Goal: Task Accomplishment & Management: Complete application form

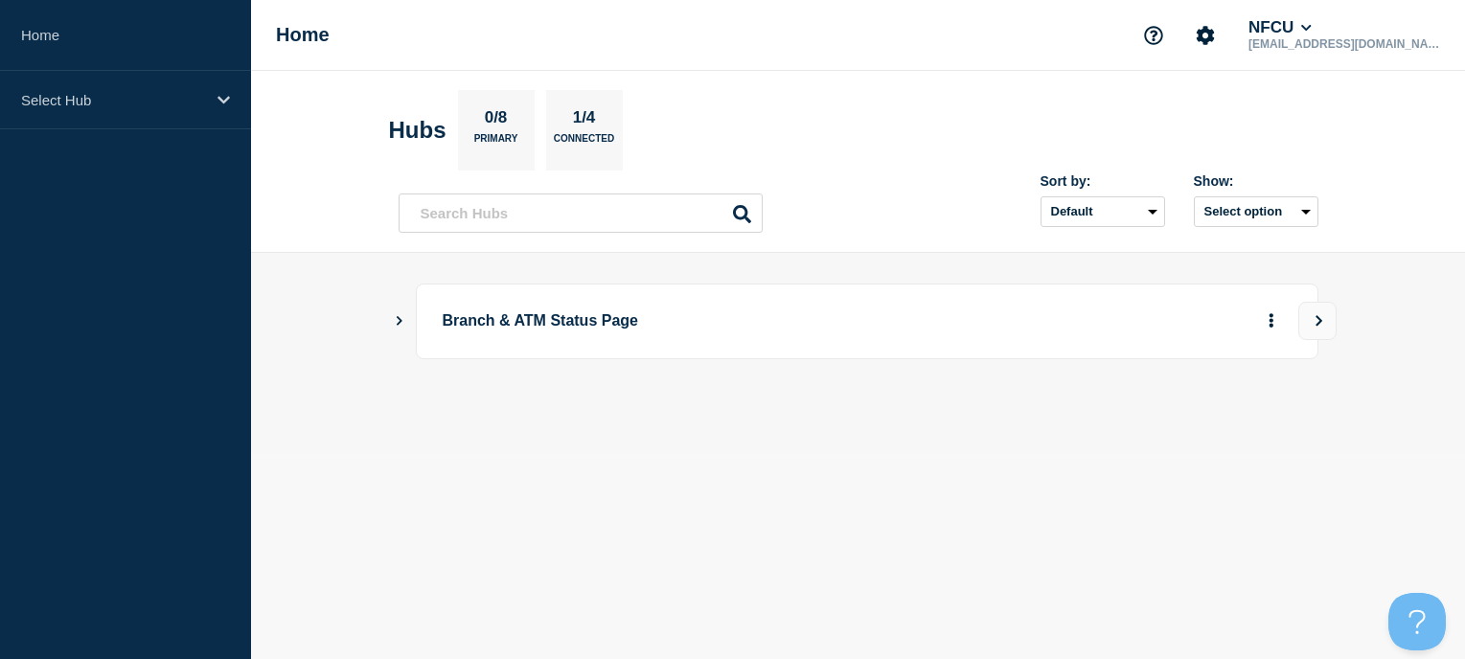
click at [397, 321] on icon "Show Connected Hubs" at bounding box center [399, 320] width 12 height 10
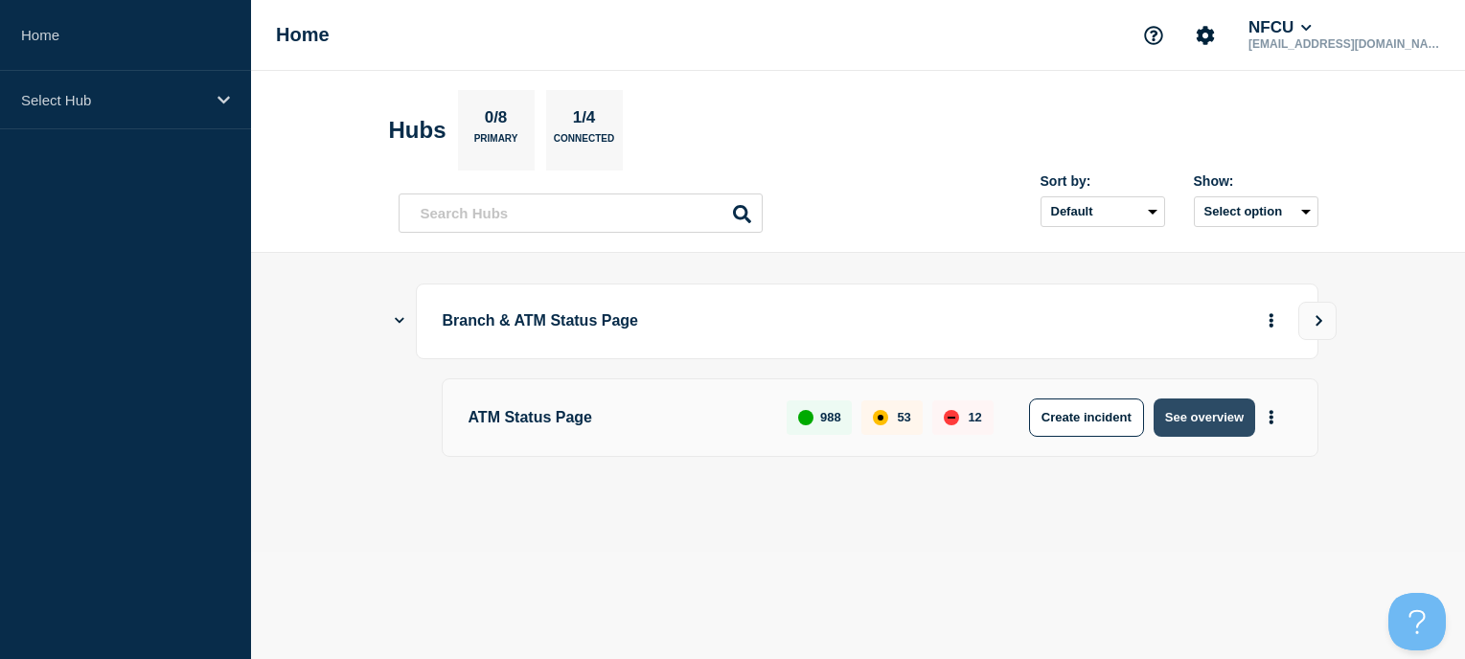
click at [1203, 432] on button "See overview" at bounding box center [1204, 417] width 102 height 38
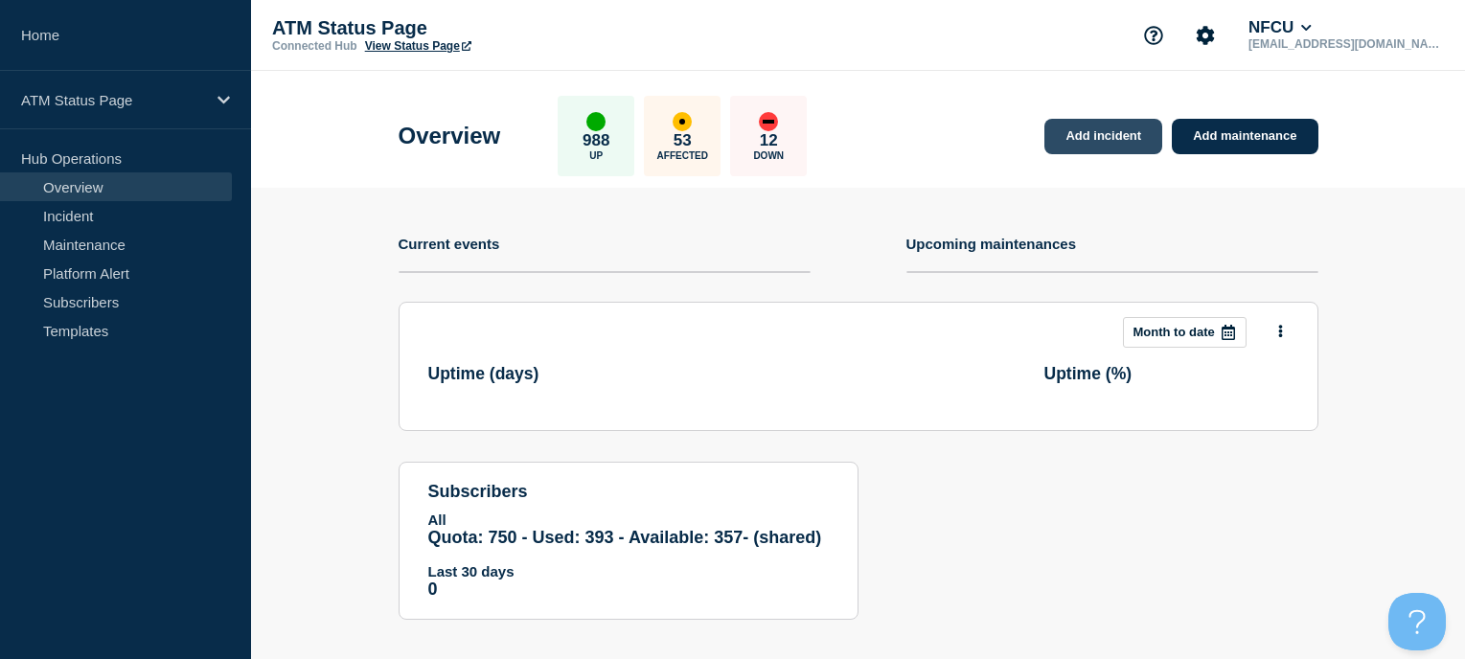
click at [1104, 140] on link "Add incident" at bounding box center [1103, 136] width 118 height 35
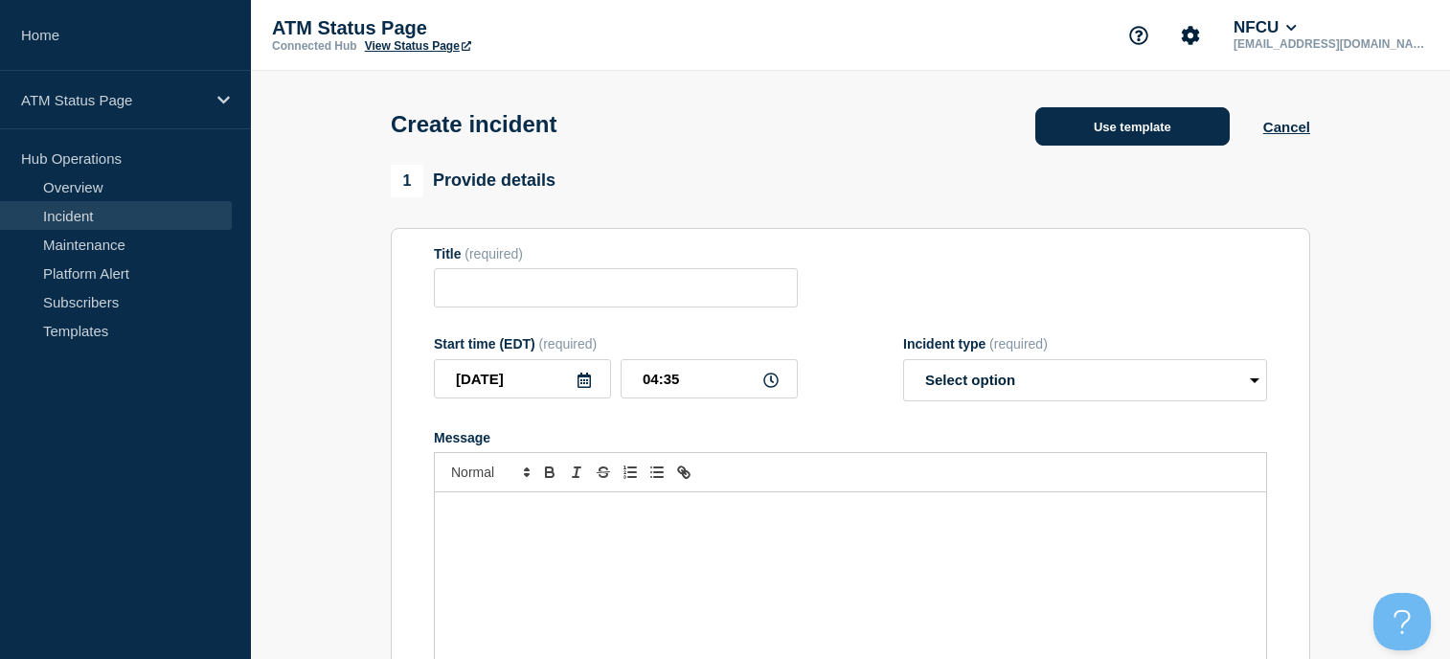
click at [1090, 142] on button "Use template" at bounding box center [1132, 126] width 194 height 38
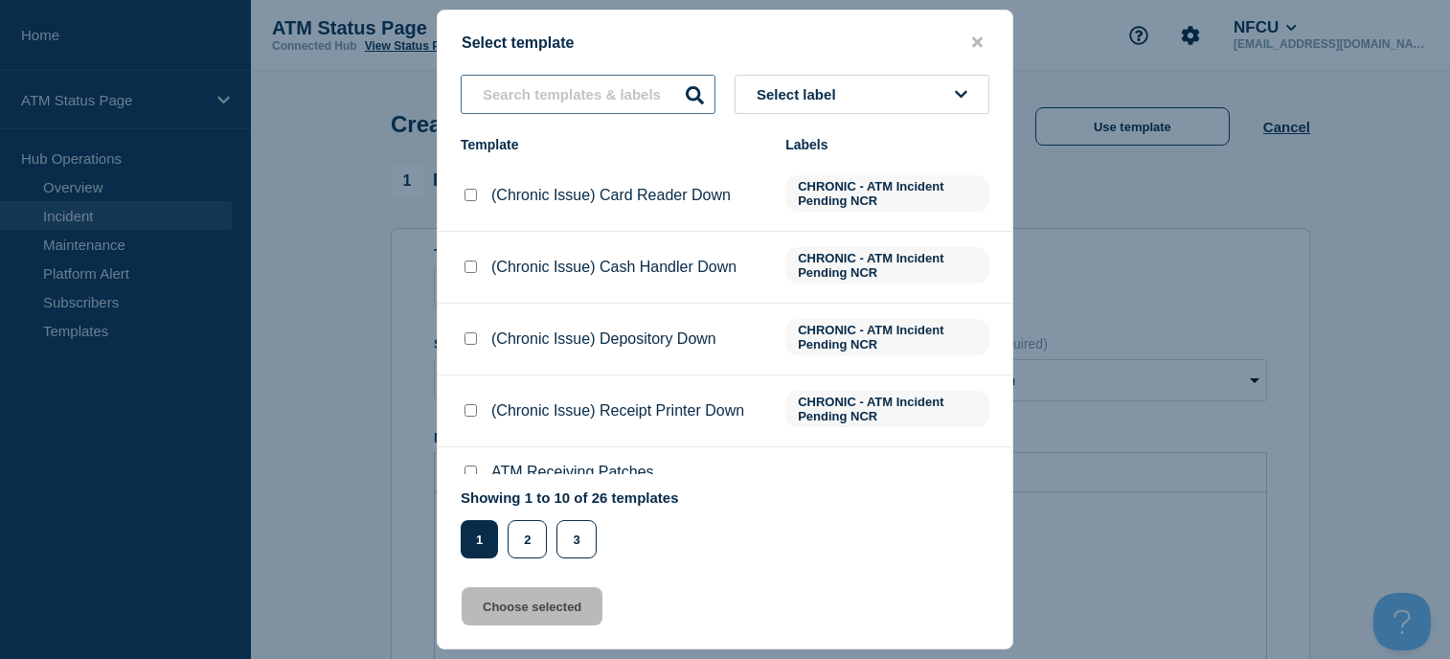
click at [568, 102] on input "text" at bounding box center [588, 94] width 255 height 39
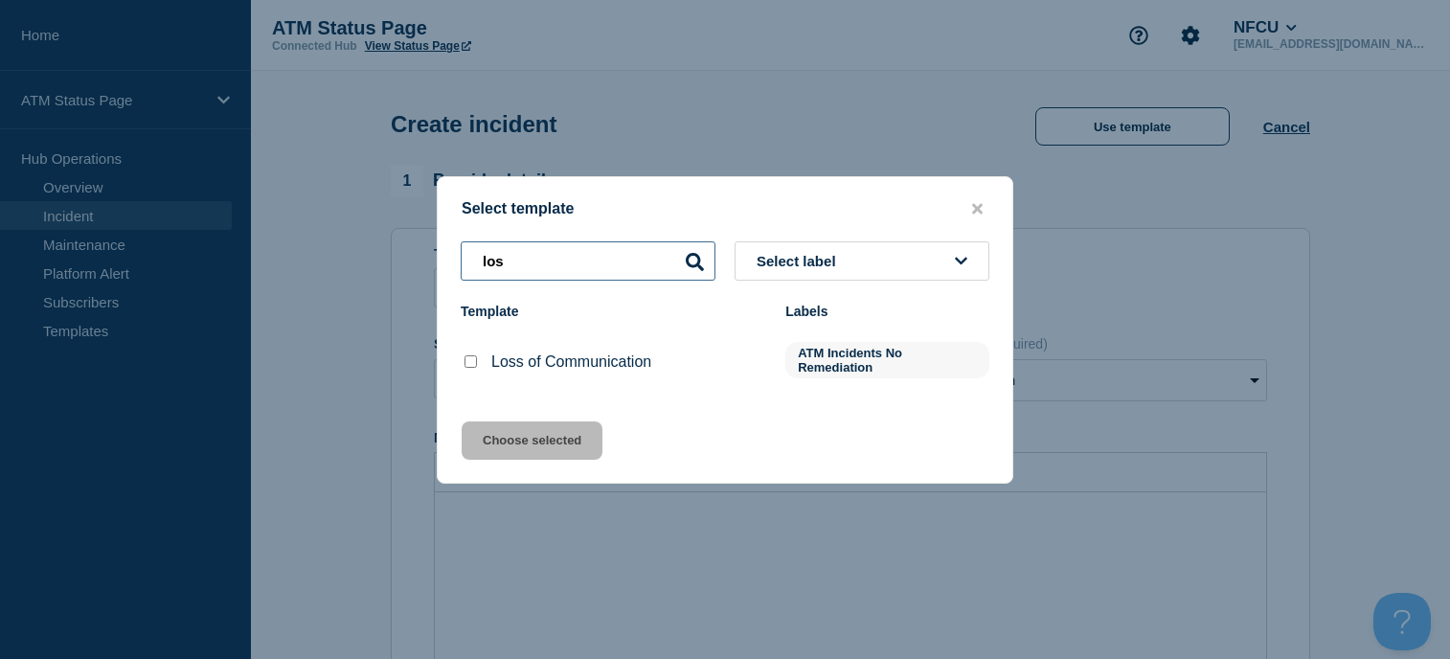
type input "los"
click at [476, 368] on input "Loss of Communication checkbox" at bounding box center [471, 361] width 12 height 12
checkbox input "true"
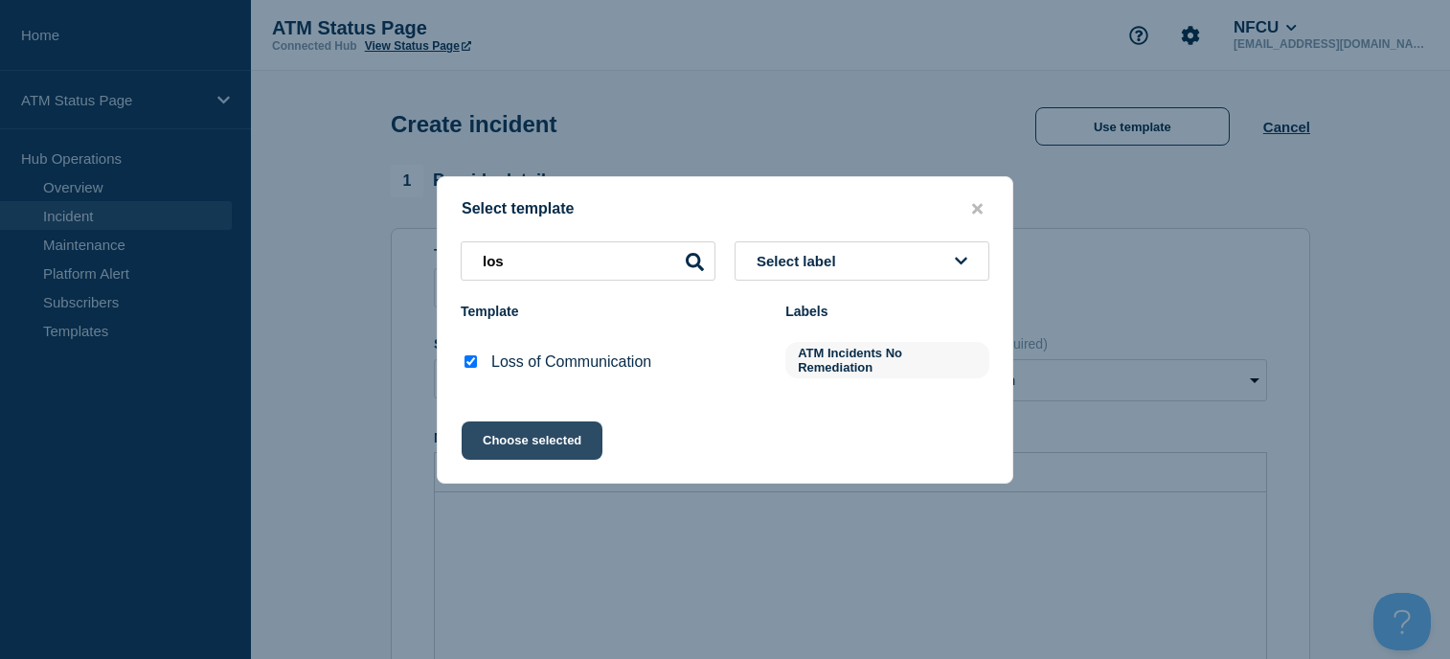
click at [512, 440] on button "Choose selected" at bounding box center [532, 440] width 141 height 38
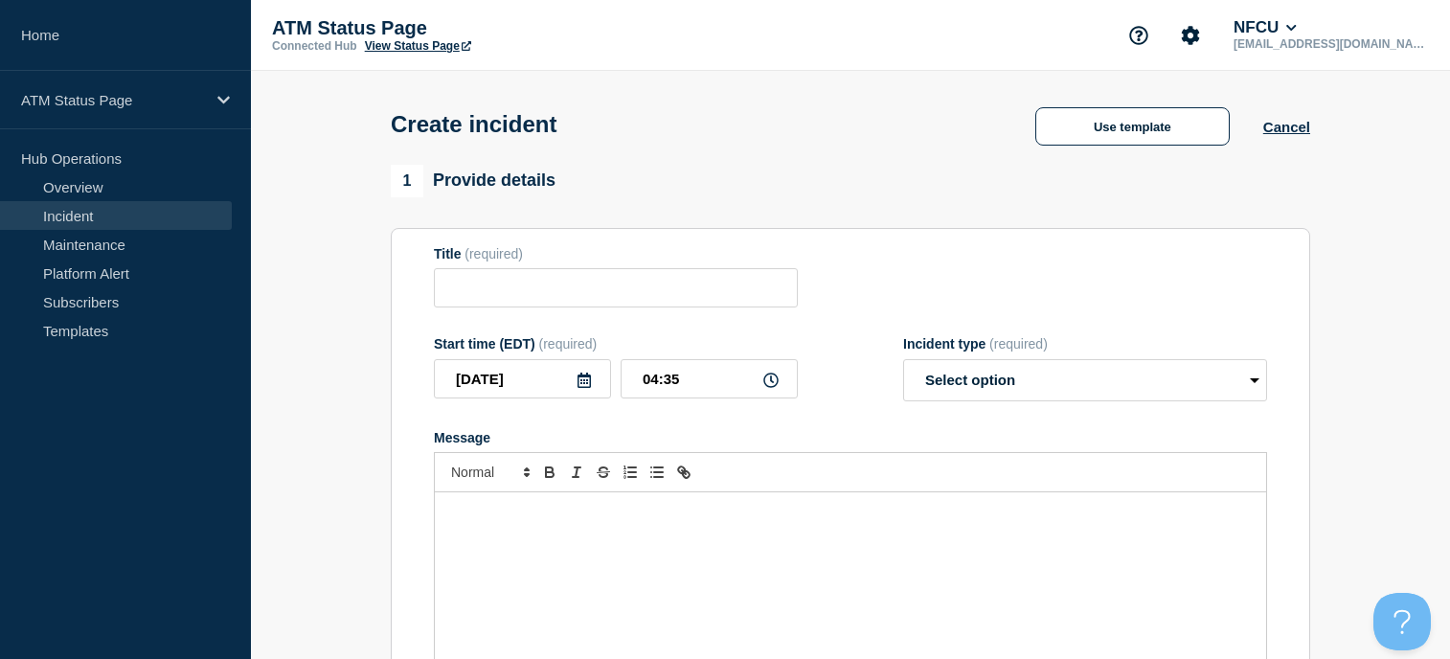
type input "Loss of Communication"
select select "identified"
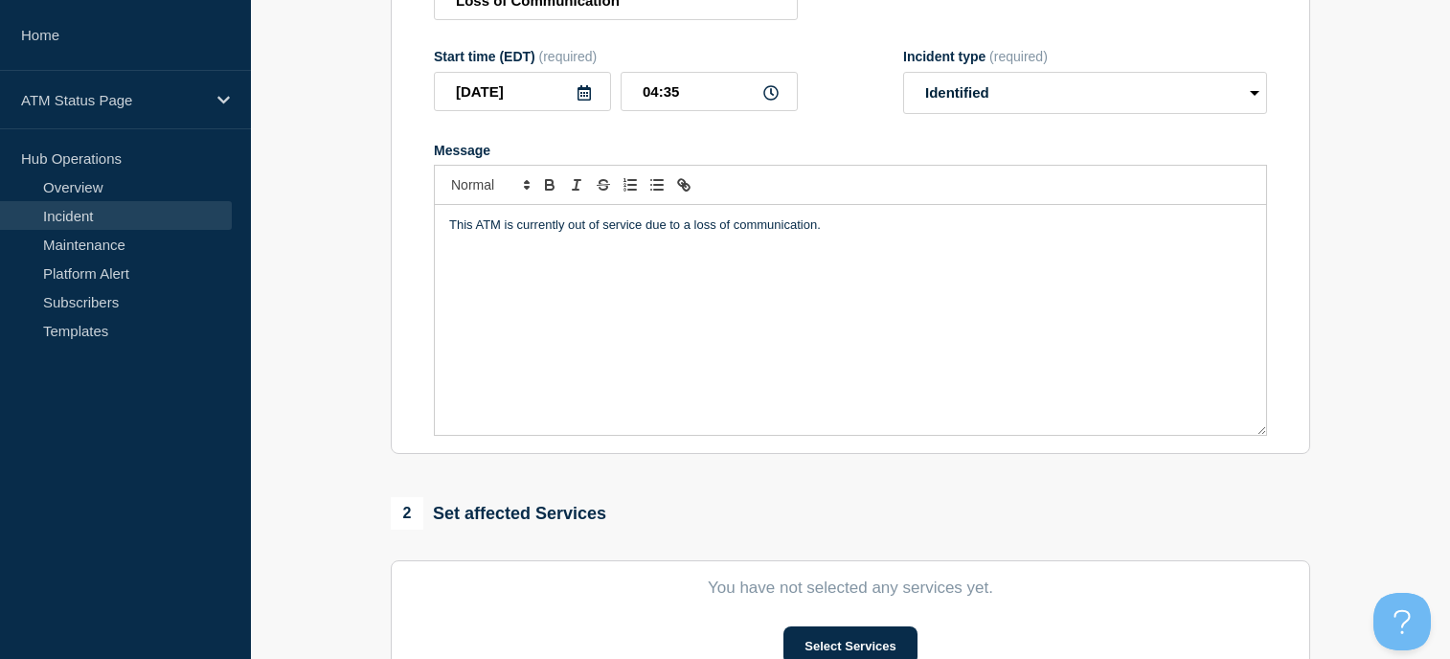
scroll to position [383, 0]
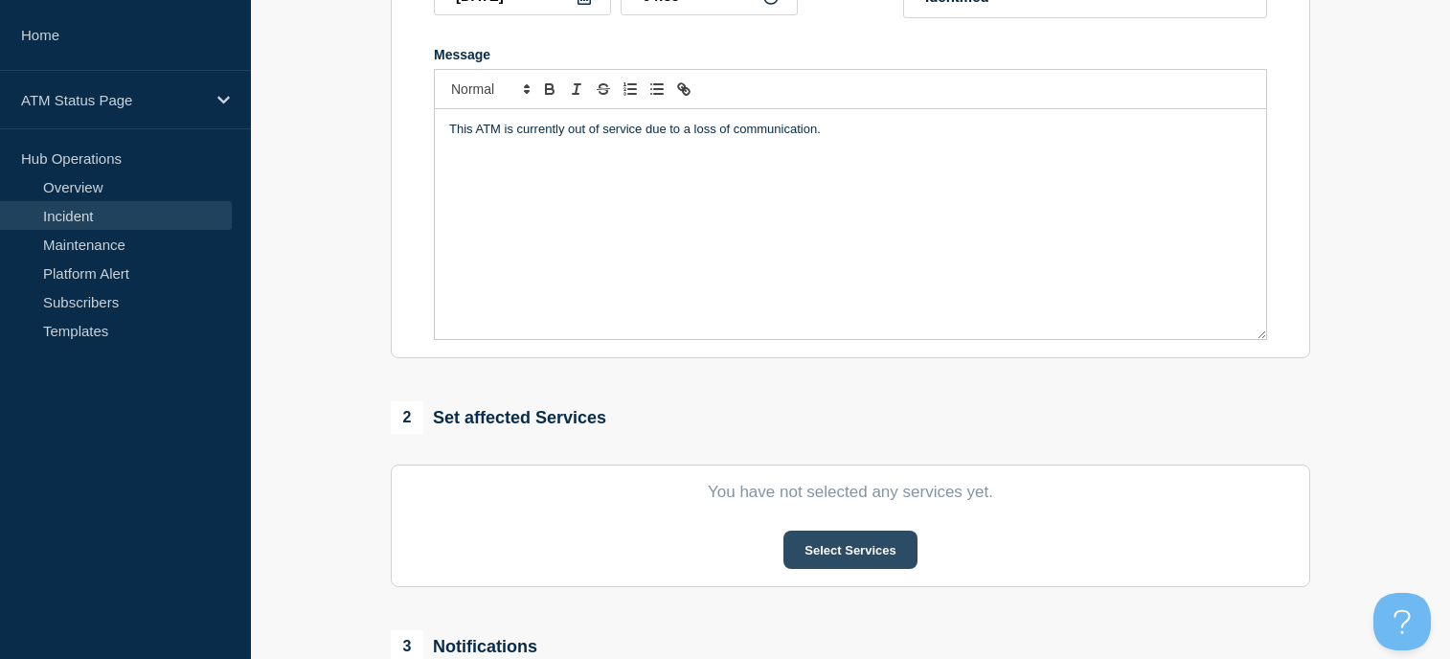
click at [871, 544] on button "Select Services" at bounding box center [850, 550] width 133 height 38
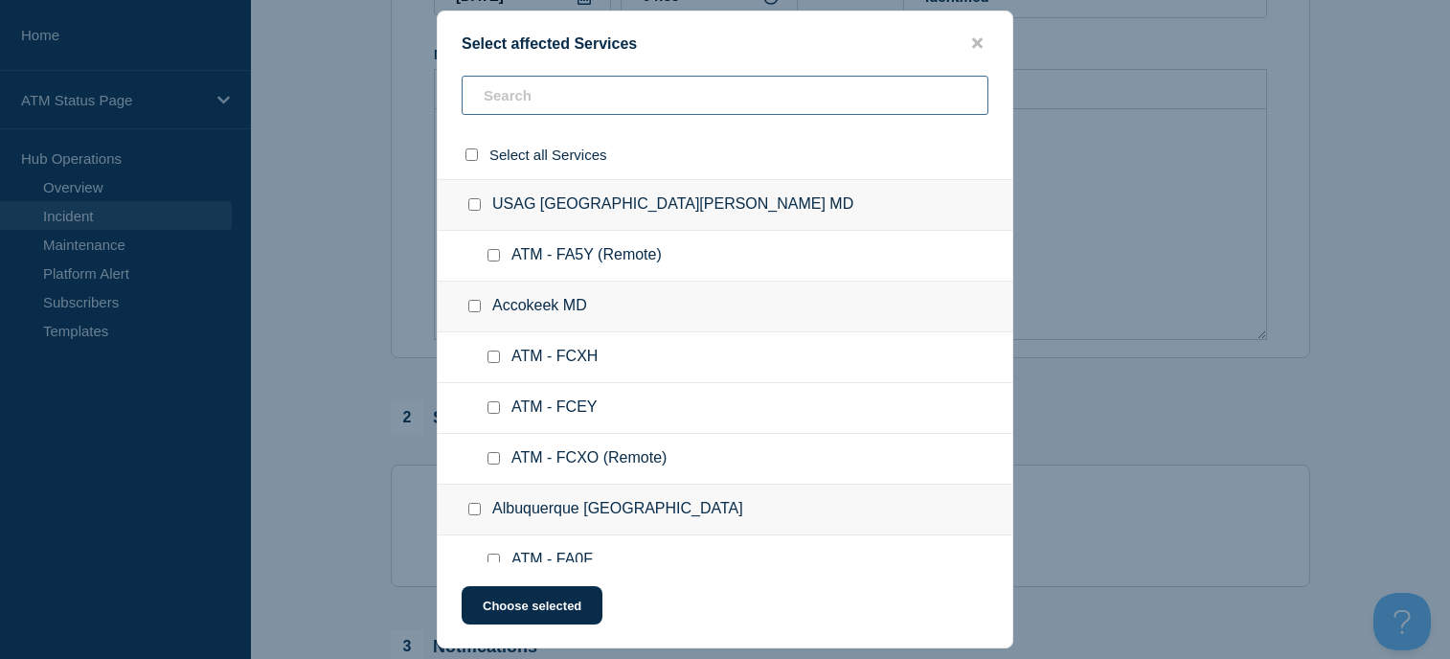
click at [589, 96] on input "text" at bounding box center [725, 95] width 527 height 39
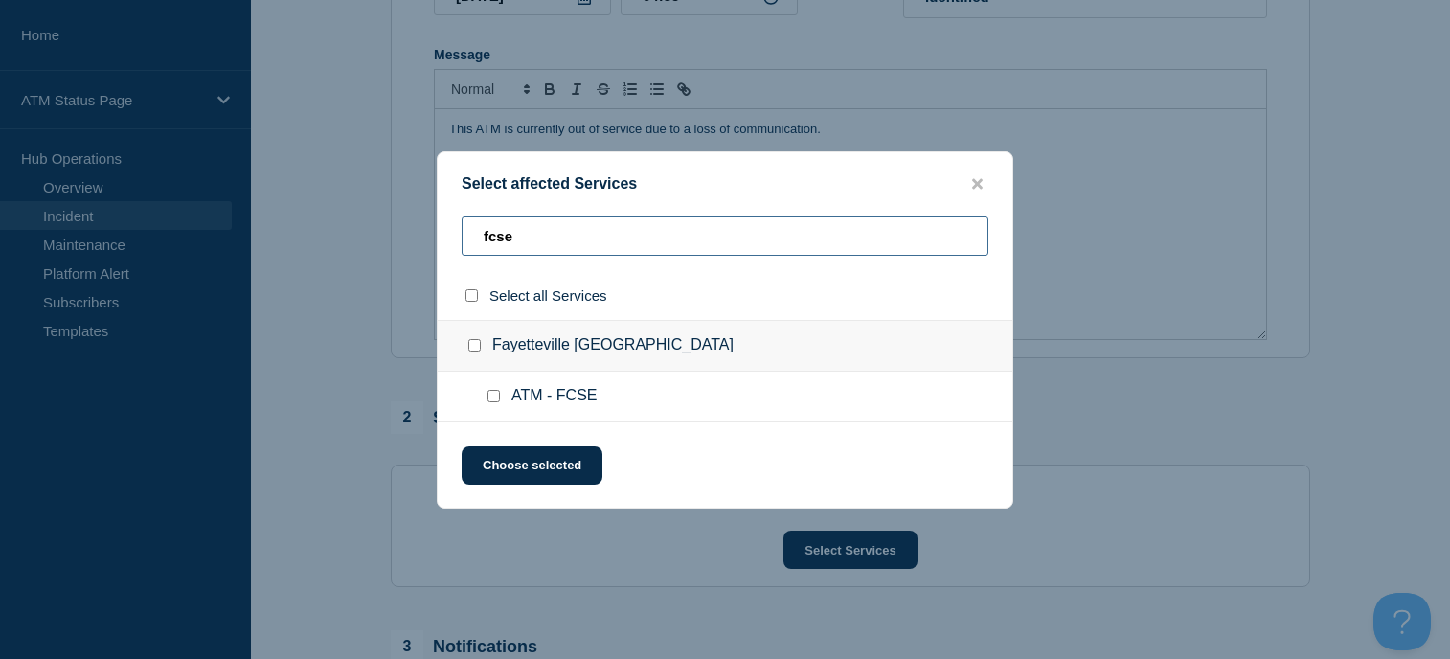
type input "fcse"
click at [478, 343] on input "Fayetteville GA checkbox" at bounding box center [474, 345] width 12 height 12
checkbox input "true"
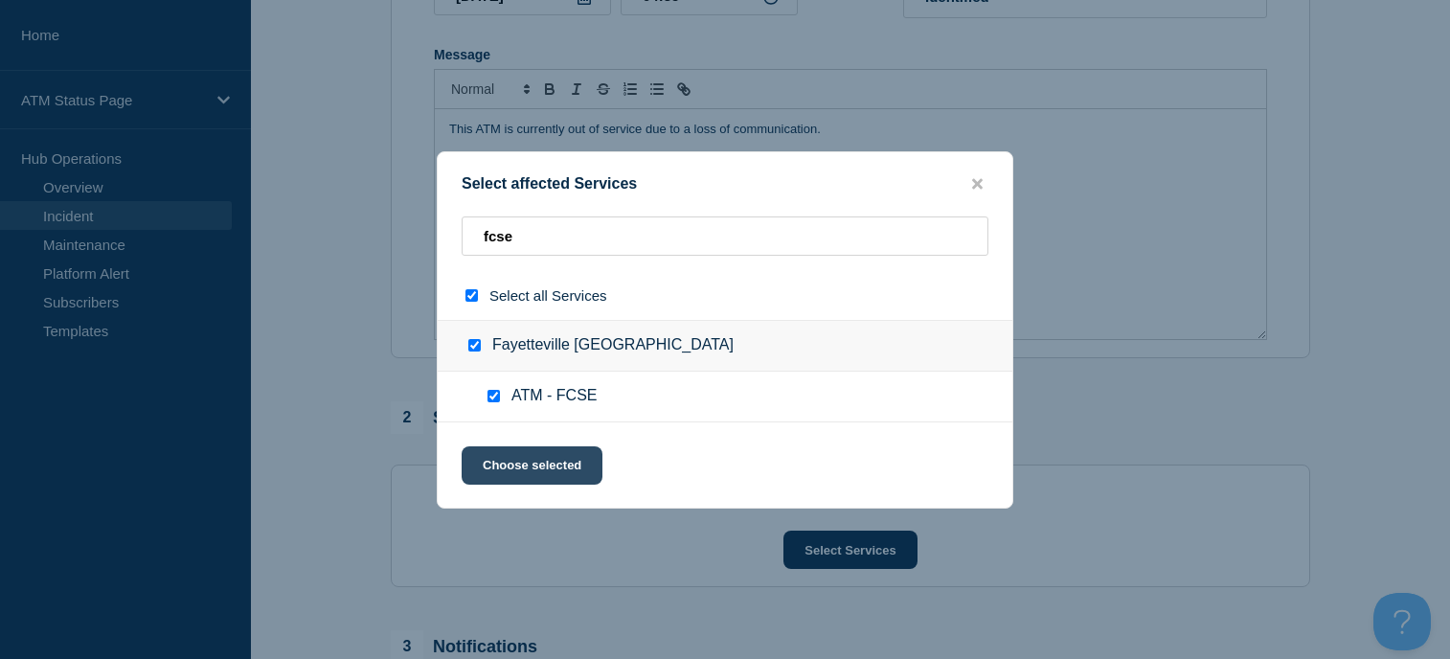
click at [512, 462] on button "Choose selected" at bounding box center [532, 465] width 141 height 38
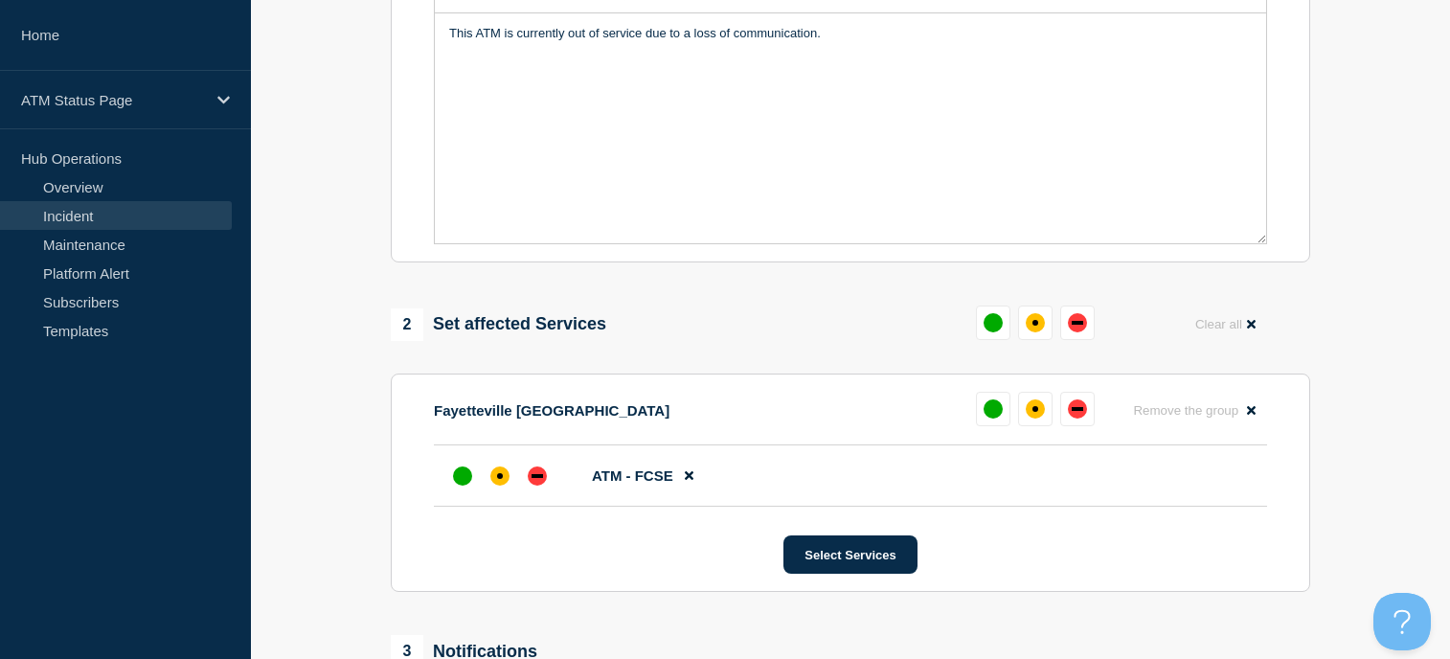
scroll to position [575, 0]
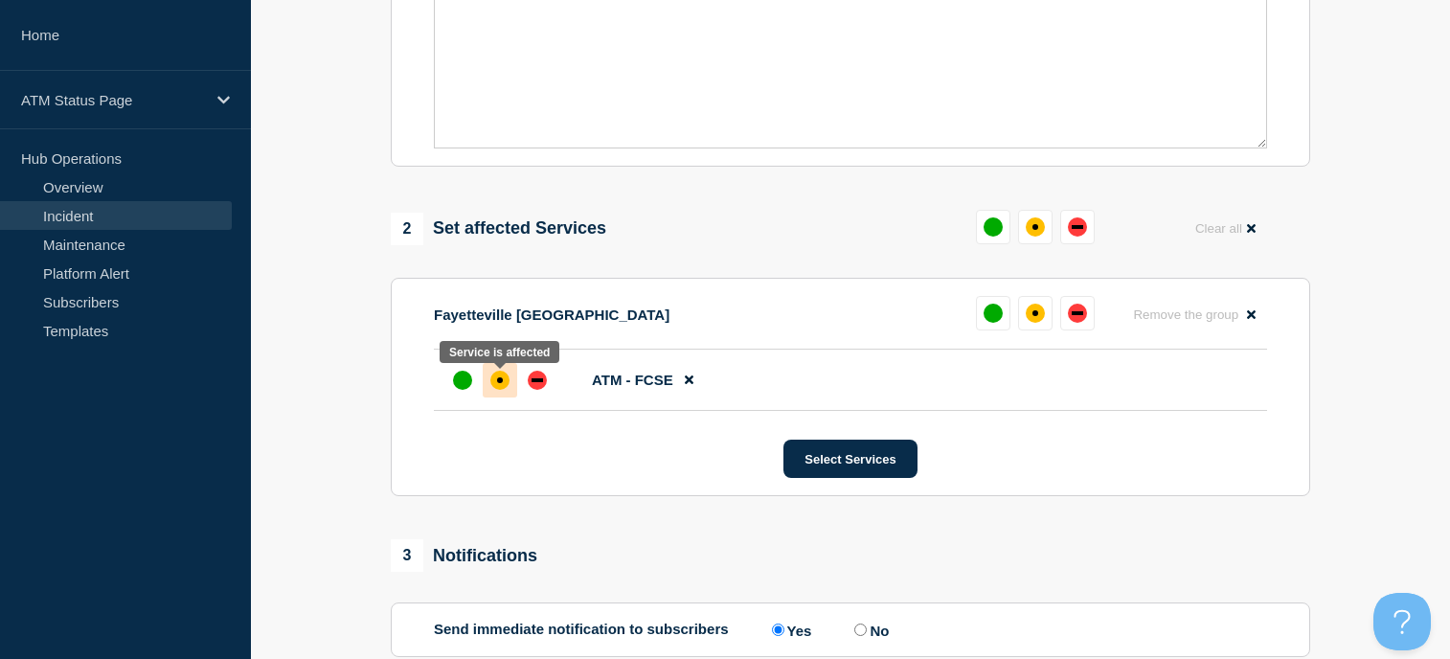
click at [512, 398] on div at bounding box center [500, 380] width 34 height 34
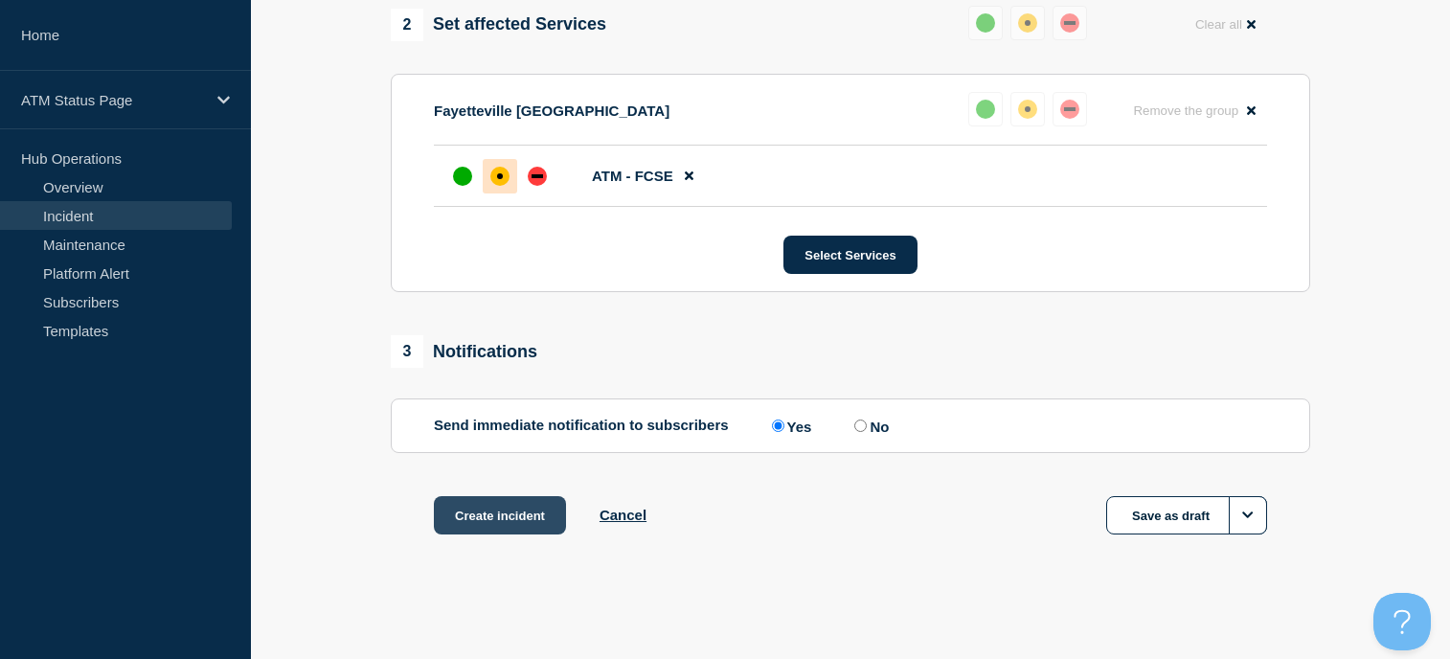
click at [520, 515] on button "Create incident" at bounding box center [500, 515] width 132 height 38
